Goal: Information Seeking & Learning: Check status

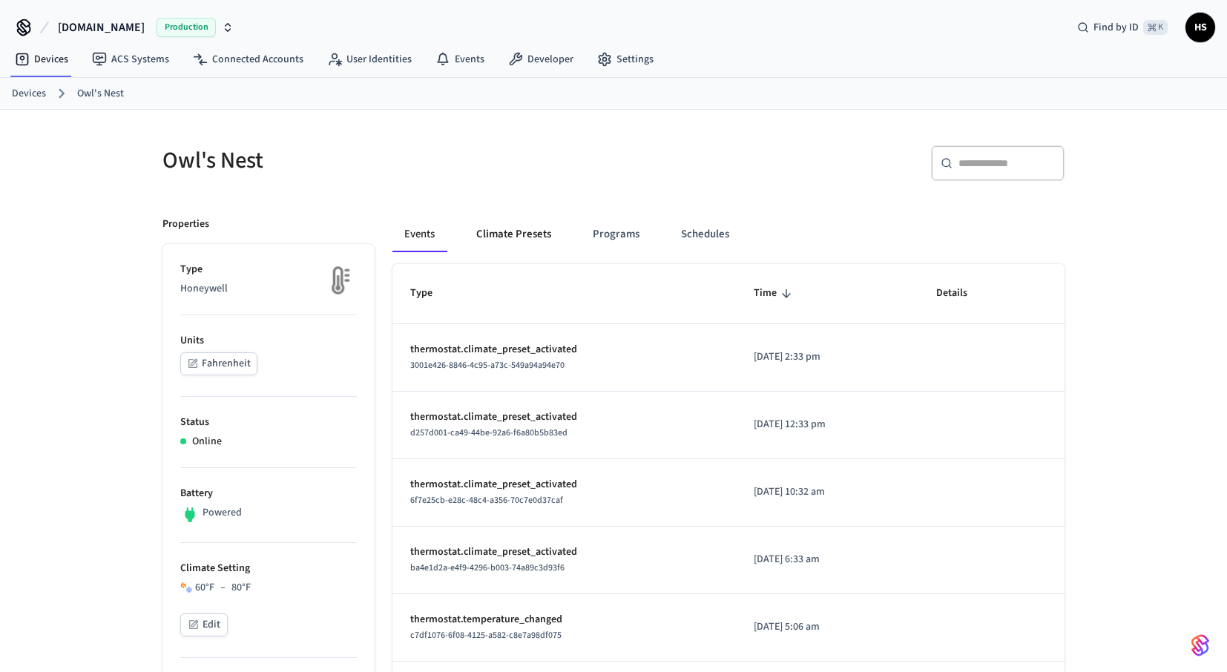
click at [516, 236] on button "Climate Presets" at bounding box center [513, 235] width 99 height 36
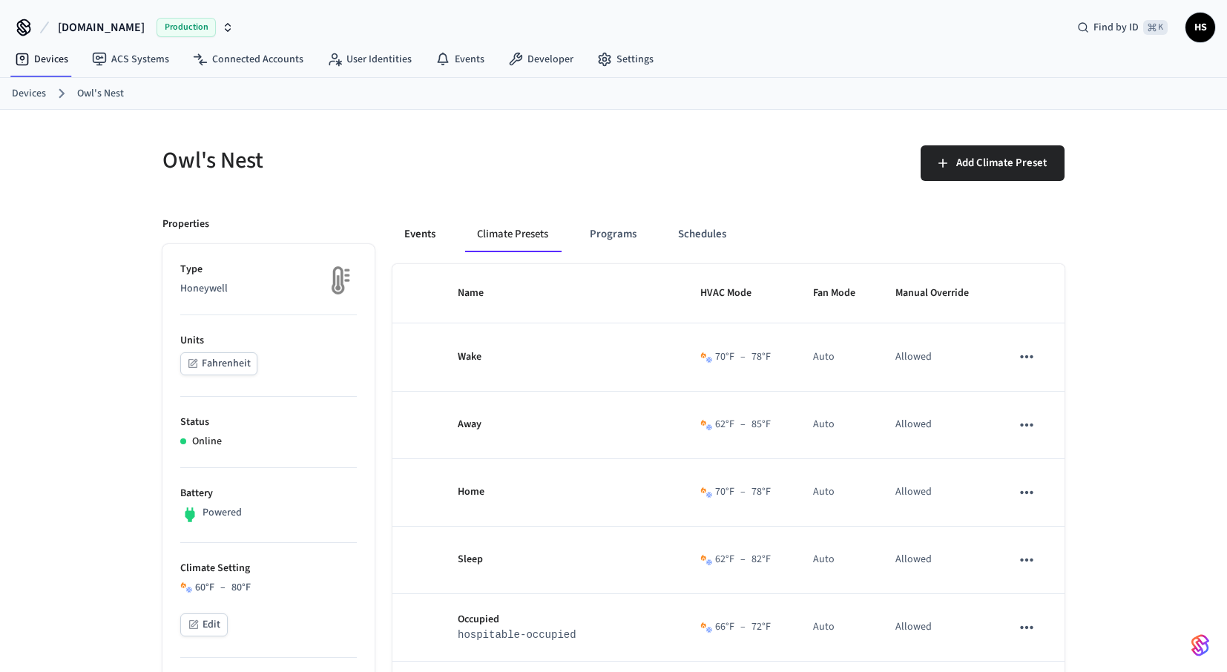
click at [420, 228] on button "Events" at bounding box center [419, 235] width 55 height 36
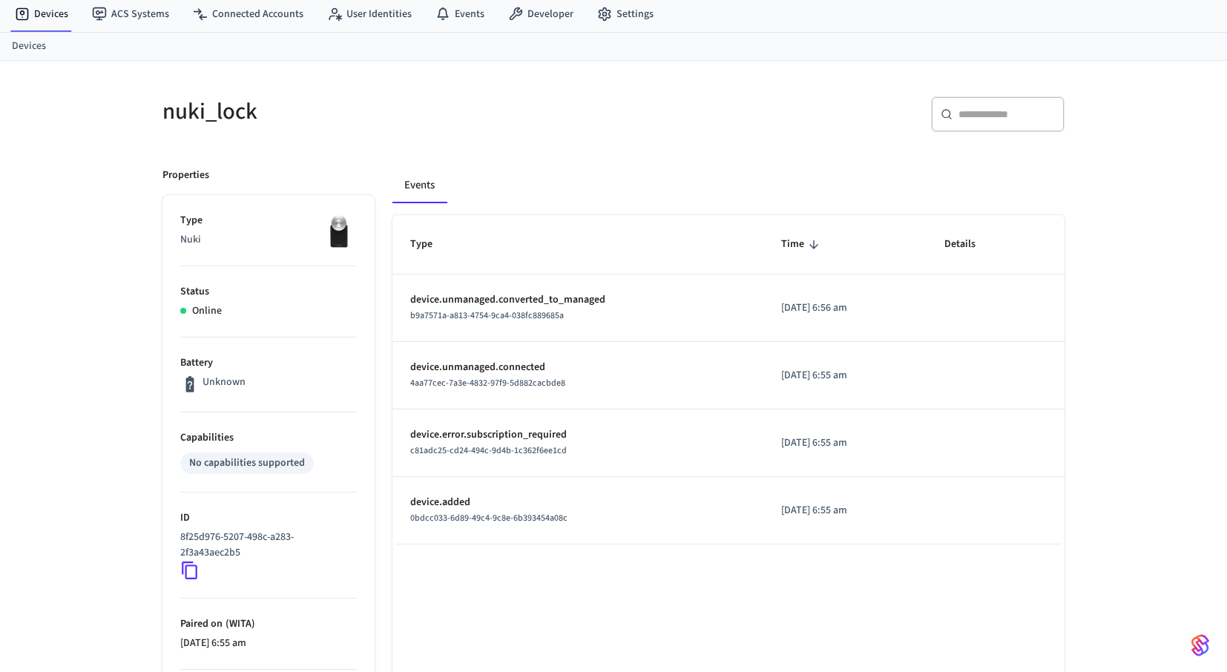
scroll to position [86, 0]
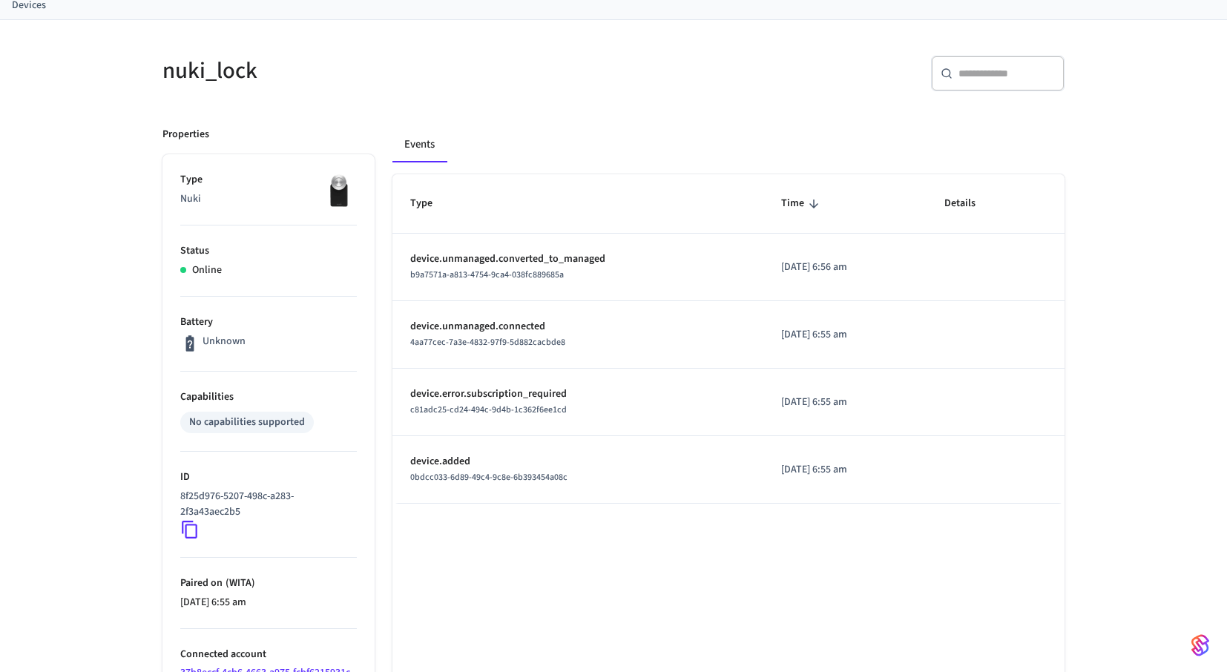
click at [510, 265] on p "device.unmanaged.converted_to_managed" at bounding box center [577, 259] width 335 height 16
drag, startPoint x: 465, startPoint y: 262, endPoint x: 543, endPoint y: 262, distance: 77.9
click at [543, 262] on p "device.unmanaged.converted_to_managed" at bounding box center [577, 259] width 335 height 16
click at [579, 263] on p "device.unmanaged.converted_to_managed" at bounding box center [577, 259] width 335 height 16
drag, startPoint x: 618, startPoint y: 259, endPoint x: 449, endPoint y: 262, distance: 169.1
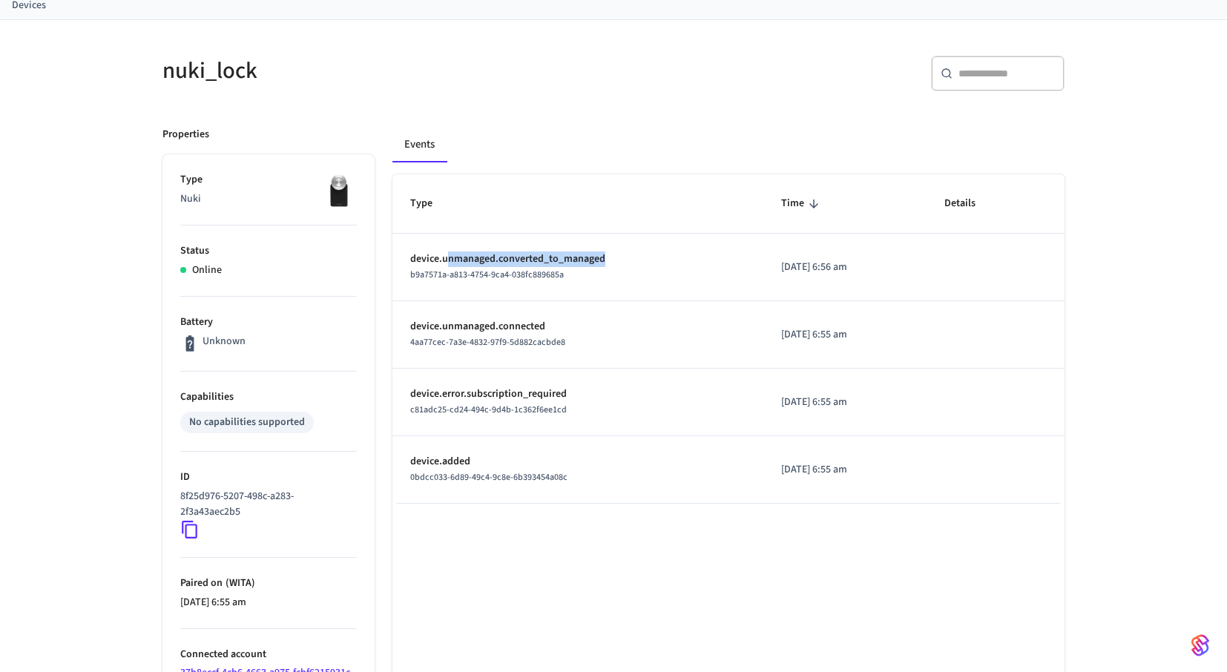
click at [449, 262] on p "device.unmanaged.converted_to_managed" at bounding box center [577, 259] width 335 height 16
click at [410, 268] on div "b9a7571a-a813-4754-9ca4-038fc889685a" at bounding box center [577, 275] width 335 height 16
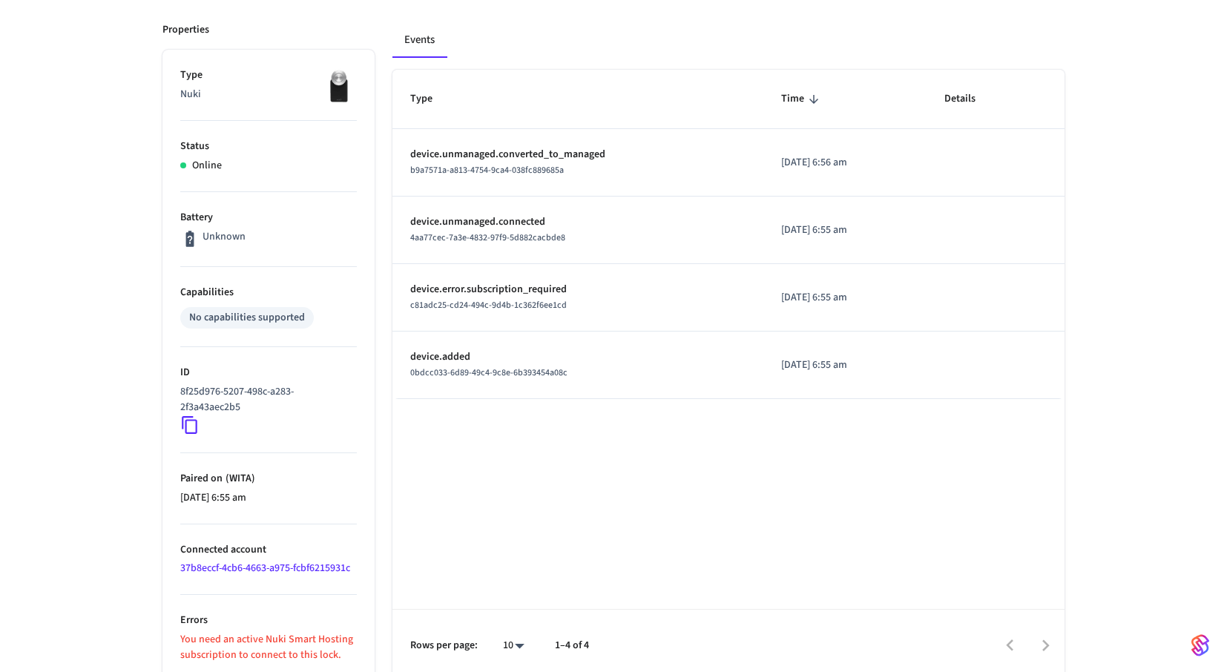
scroll to position [200, 0]
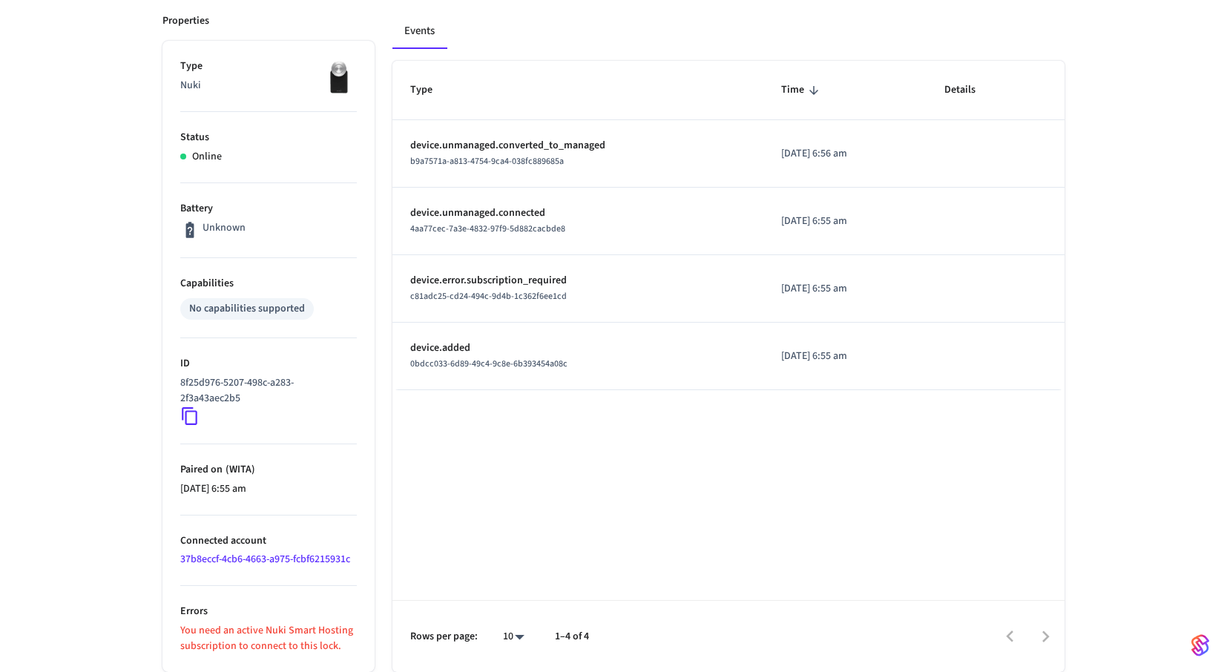
click at [159, 669] on div "Properties Type Nuki Status Online Battery Unknown Capabilities No capabilities…" at bounding box center [260, 334] width 230 height 676
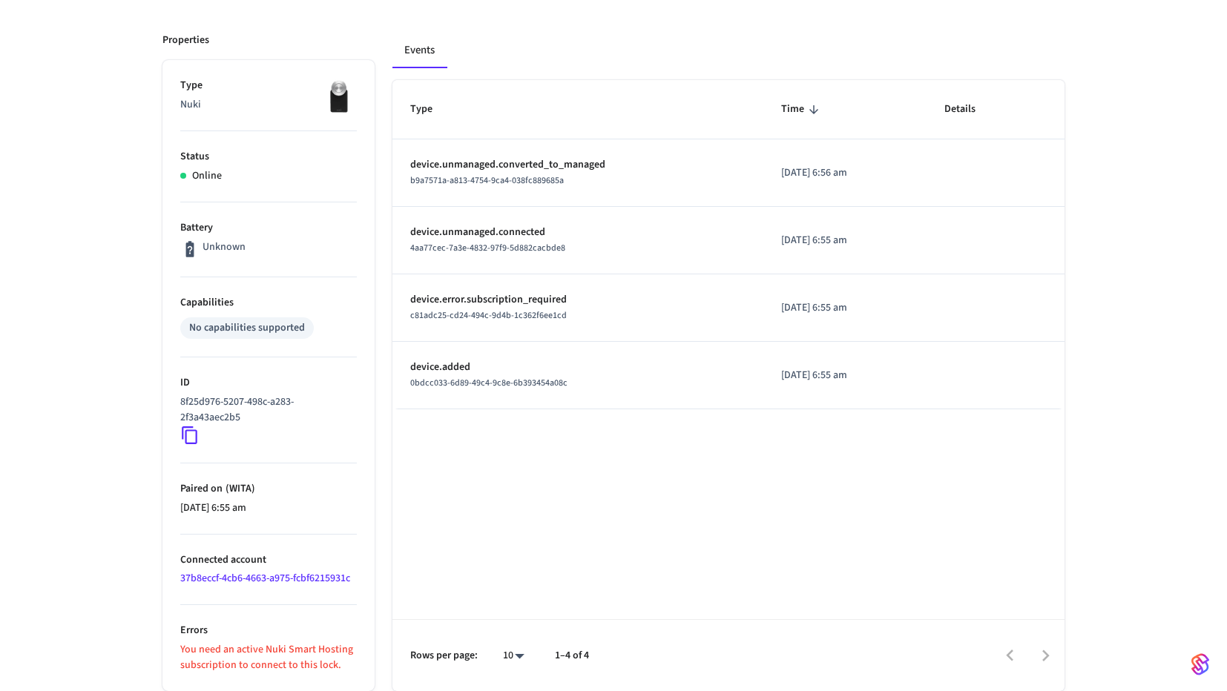
scroll to position [180, 0]
click at [182, 648] on p "You need an active Nuki Smart Hosting subscription to connect to this lock." at bounding box center [268, 657] width 177 height 31
drag, startPoint x: 181, startPoint y: 648, endPoint x: 333, endPoint y: 665, distance: 153.0
click at [333, 665] on p "You need an active Nuki Smart Hosting subscription to connect to this lock." at bounding box center [268, 657] width 177 height 31
copy p "You need an active Nuki Smart Hosting subscription to connect to this lock."
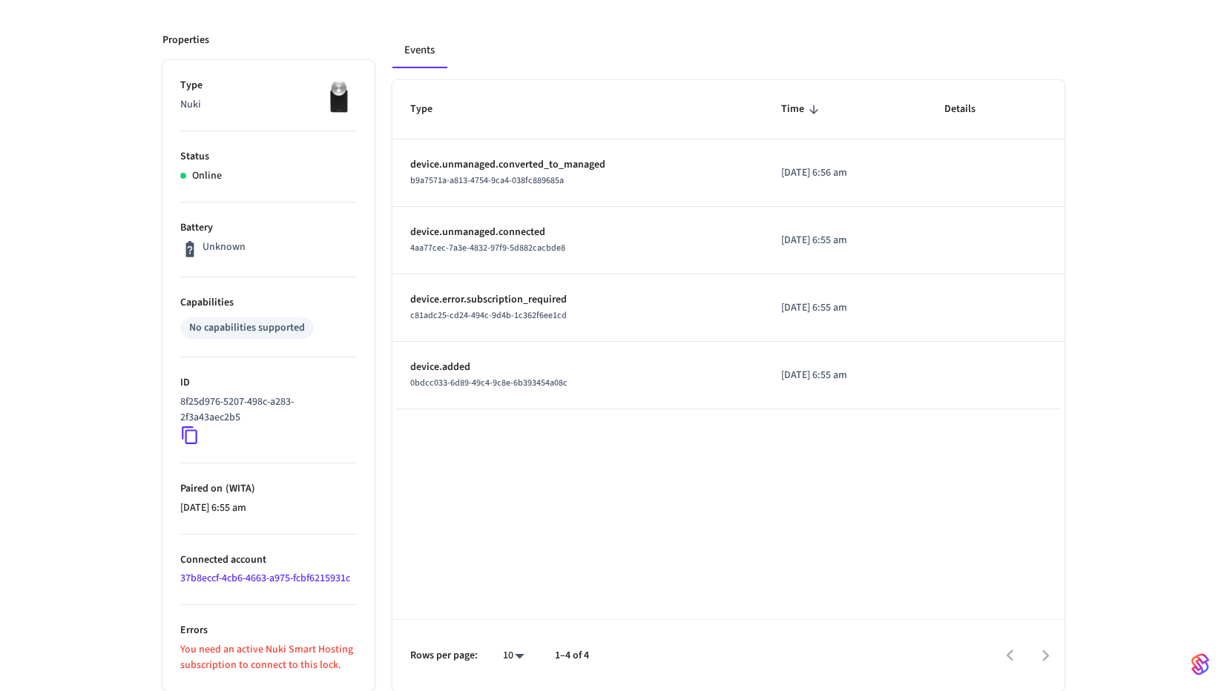
click at [322, 577] on link "37b8eccf-4cb6-4663-a975-fcbf6215931c" at bounding box center [265, 578] width 170 height 15
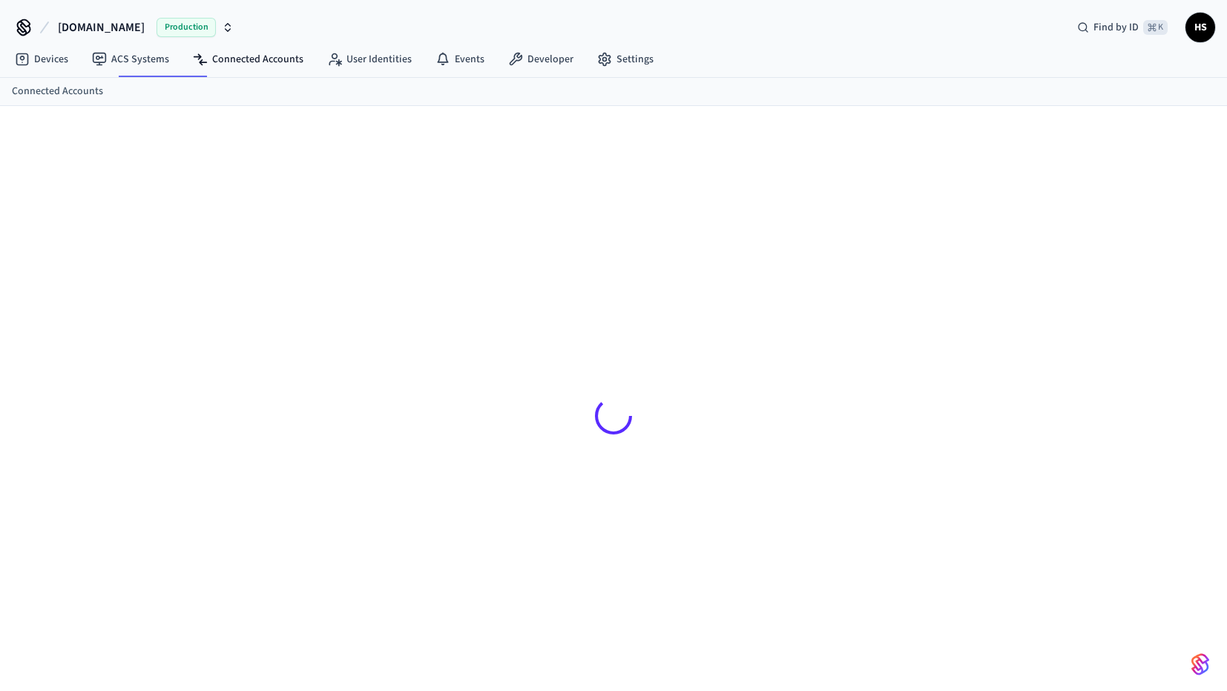
click at [329, 579] on div at bounding box center [614, 416] width 926 height 549
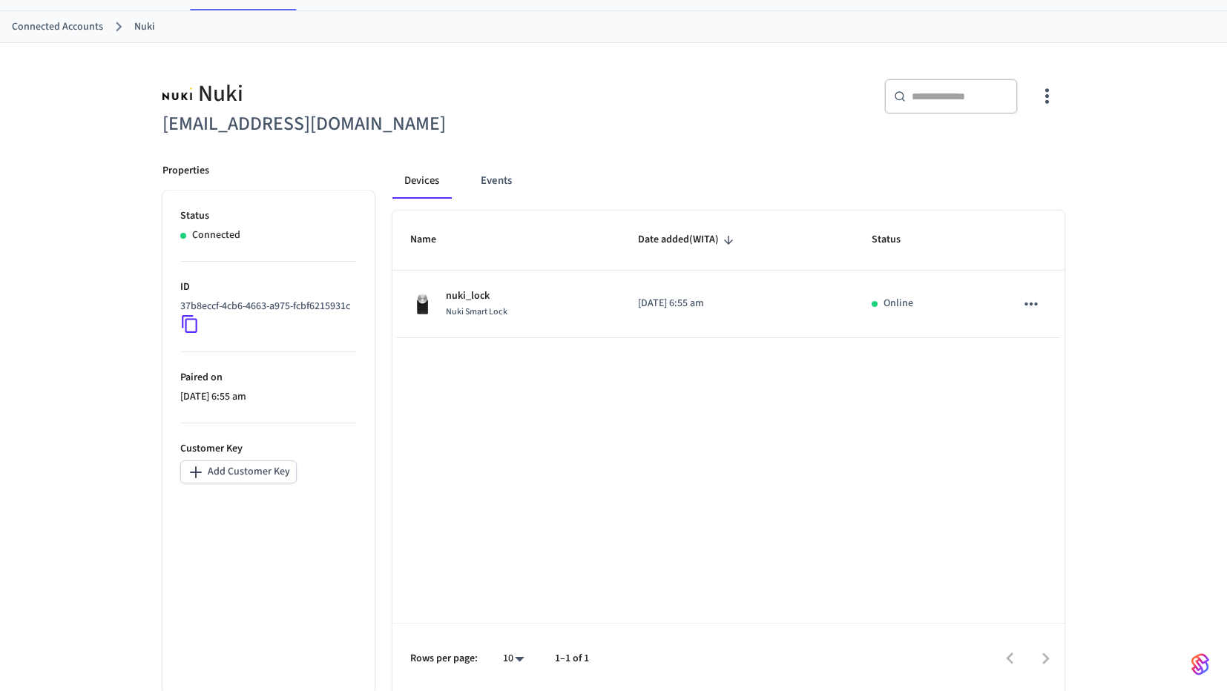
scroll to position [70, 0]
